Goal: Task Accomplishment & Management: Complete application form

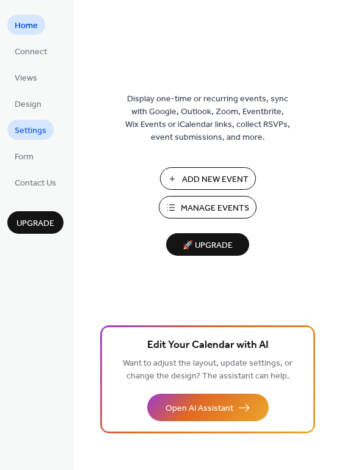
click at [36, 129] on span "Settings" at bounding box center [31, 130] width 32 height 13
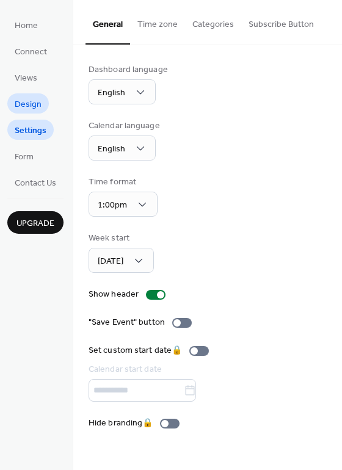
click at [28, 104] on span "Design" at bounding box center [28, 104] width 27 height 13
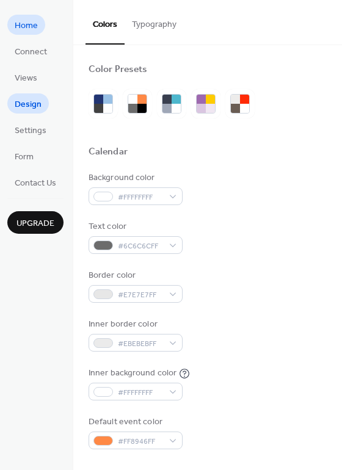
click at [29, 23] on span "Home" at bounding box center [26, 26] width 23 height 13
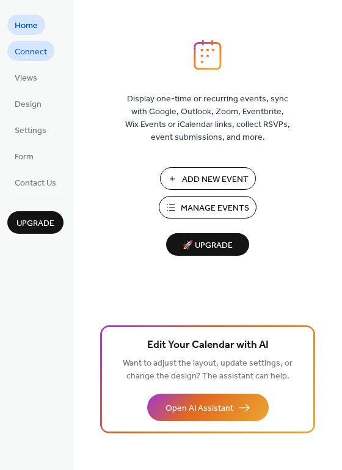
click at [30, 54] on span "Connect" at bounding box center [31, 52] width 32 height 13
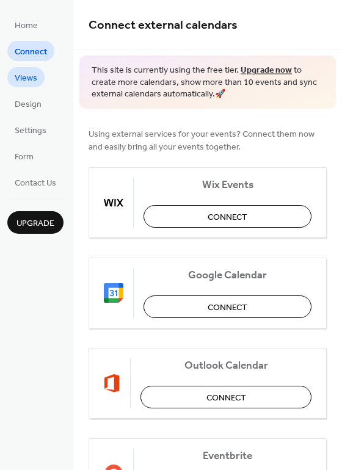
click at [23, 79] on span "Views" at bounding box center [26, 78] width 23 height 13
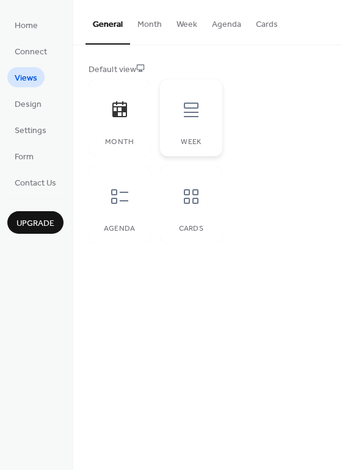
click at [199, 116] on icon at bounding box center [191, 110] width 20 height 20
click at [184, 24] on button "Week" at bounding box center [186, 21] width 35 height 43
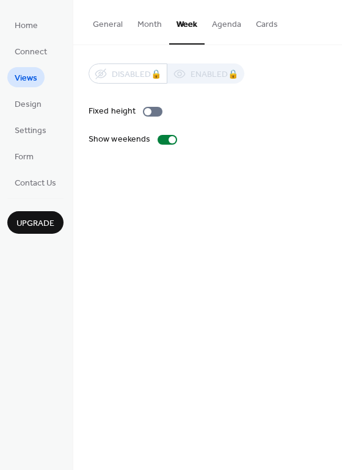
click at [103, 18] on button "General" at bounding box center [107, 21] width 45 height 43
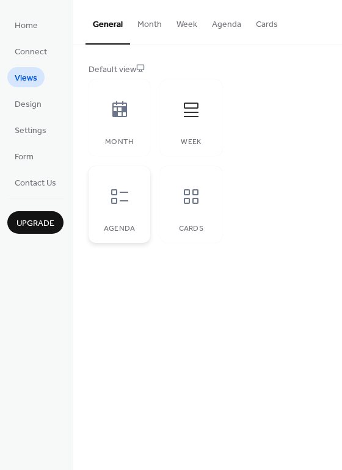
click at [131, 204] on div at bounding box center [119, 196] width 37 height 37
click at [195, 195] on icon at bounding box center [191, 196] width 15 height 15
click at [123, 204] on icon at bounding box center [120, 197] width 20 height 20
click at [123, 112] on icon at bounding box center [119, 109] width 15 height 16
click at [27, 131] on span "Settings" at bounding box center [31, 130] width 32 height 13
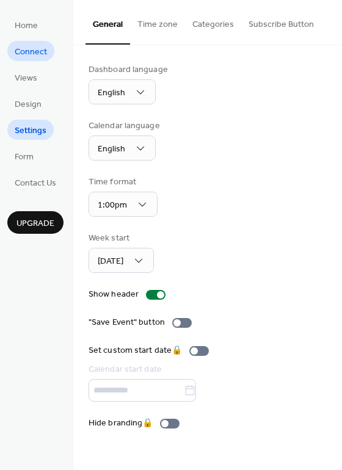
click at [27, 52] on span "Connect" at bounding box center [31, 52] width 32 height 13
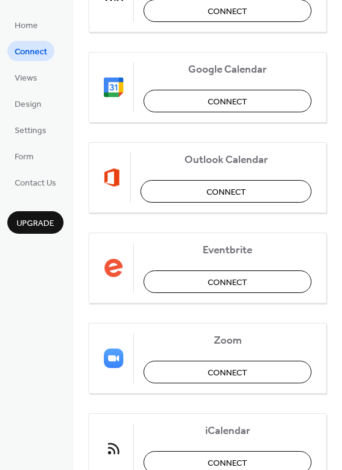
scroll to position [256, 0]
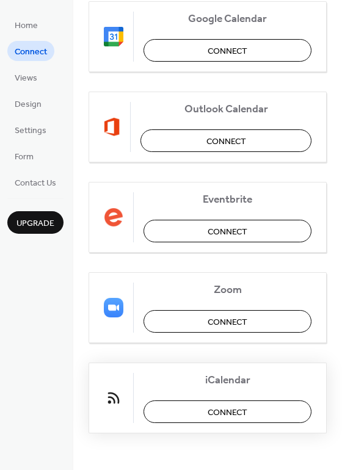
click at [241, 406] on span "Connect" at bounding box center [227, 412] width 40 height 13
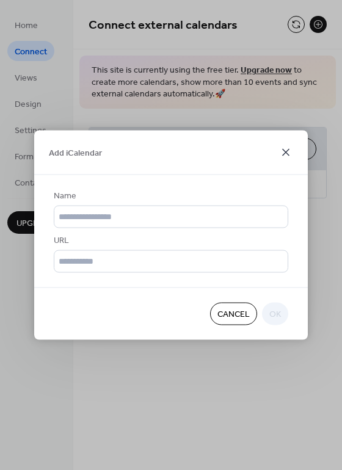
click at [284, 152] on icon at bounding box center [285, 152] width 15 height 15
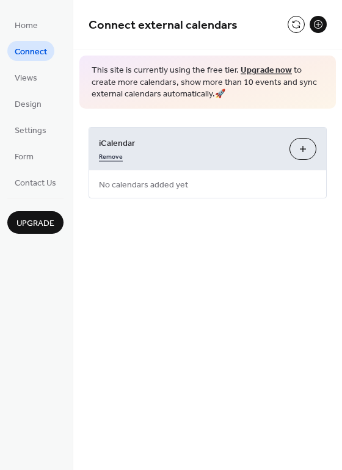
click at [115, 155] on link "Remove" at bounding box center [111, 155] width 24 height 13
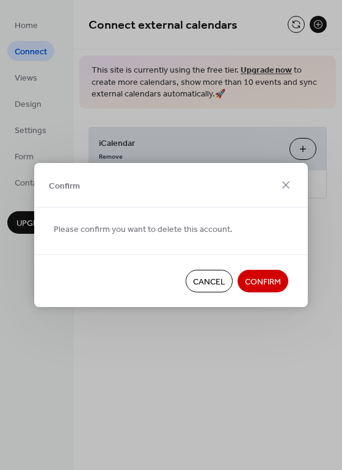
click at [70, 184] on span "Confirm" at bounding box center [64, 185] width 31 height 13
click at [85, 224] on span "Please confirm you want to delete this account." at bounding box center [143, 229] width 179 height 13
click at [94, 232] on span "Please confirm you want to delete this account." at bounding box center [143, 229] width 179 height 13
drag, startPoint x: 173, startPoint y: 235, endPoint x: 193, endPoint y: 227, distance: 21.3
click at [178, 235] on span "Please confirm you want to delete this account." at bounding box center [143, 229] width 179 height 13
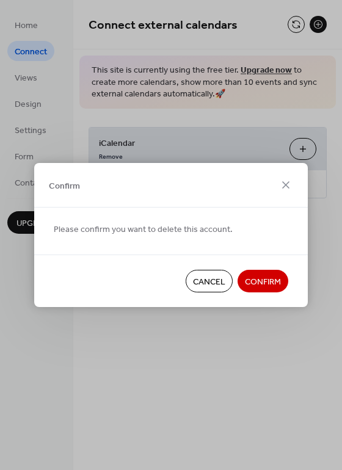
drag, startPoint x: 204, startPoint y: 218, endPoint x: 211, endPoint y: 209, distance: 11.3
click at [205, 218] on div "Please confirm you want to delete this account." at bounding box center [170, 230] width 273 height 47
click at [214, 185] on div "Confirm" at bounding box center [170, 185] width 273 height 45
click at [287, 186] on icon at bounding box center [285, 184] width 7 height 7
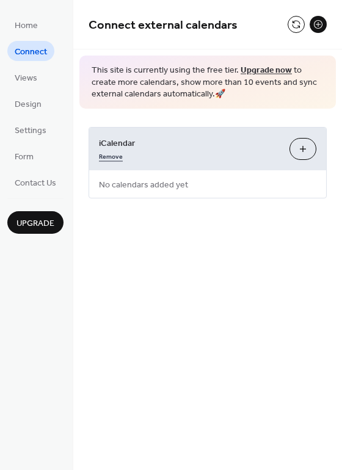
click at [112, 156] on link "Remove" at bounding box center [111, 155] width 24 height 13
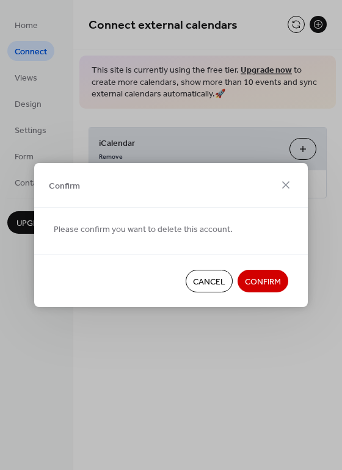
click at [262, 281] on span "Confirm" at bounding box center [263, 282] width 36 height 13
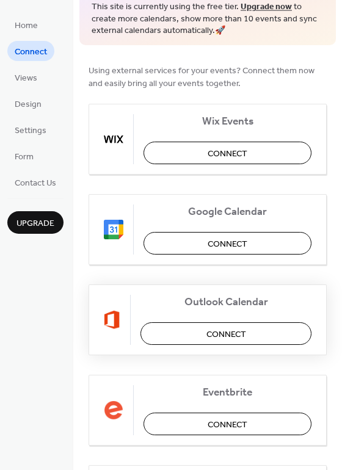
scroll to position [61, 0]
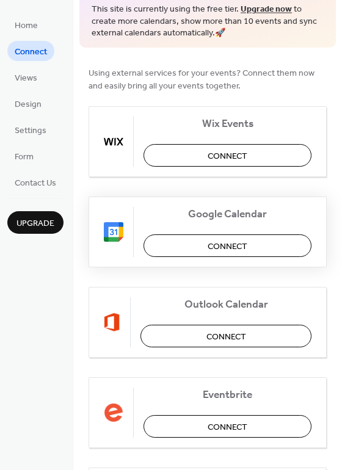
click at [260, 246] on button "Connect" at bounding box center [227, 245] width 168 height 23
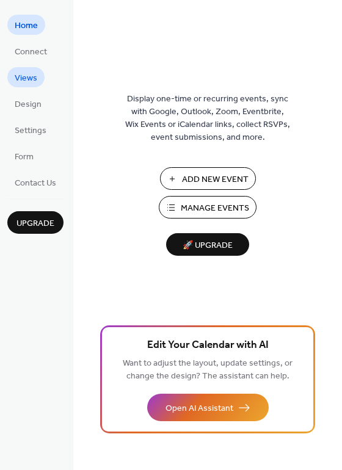
click at [32, 77] on span "Views" at bounding box center [26, 78] width 23 height 13
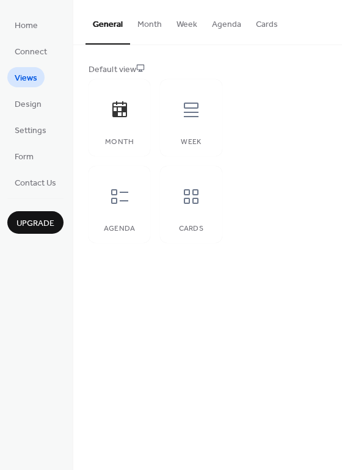
click at [187, 20] on button "Week" at bounding box center [186, 21] width 35 height 43
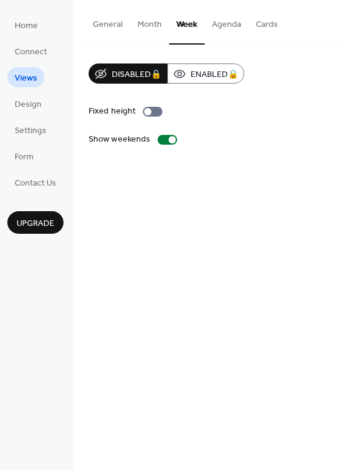
click at [111, 23] on button "General" at bounding box center [107, 21] width 45 height 43
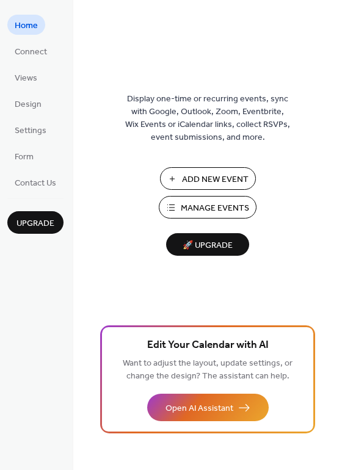
click at [206, 177] on span "Add New Event" at bounding box center [215, 179] width 66 height 13
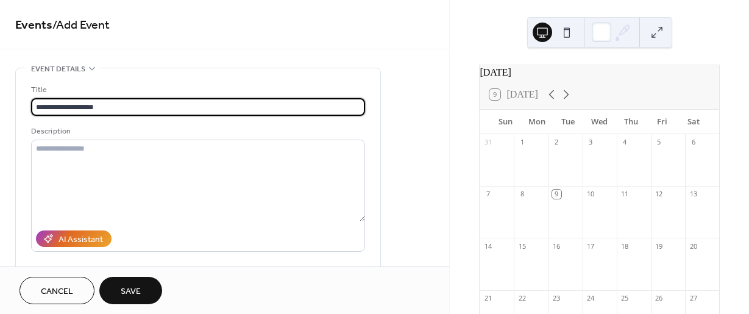
type input "**********"
click at [56, 288] on span "Cancel" at bounding box center [57, 291] width 32 height 13
